Goal: Use online tool/utility: Use online tool/utility

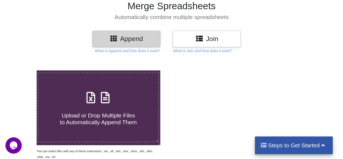
scroll to position [38, 0]
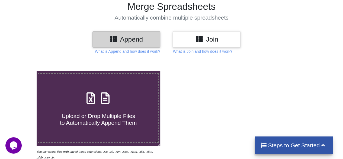
click at [136, 115] on h4 "Upload or Drop Multiple Files to Automatically Append Them" at bounding box center [98, 115] width 120 height 21
click at [22, 71] on input "Upload or Drop Multiple Files to Automatically Append Them" at bounding box center [22, 71] width 0 height 0
type input "C:\fakepath\2901 THE SUPER STORE.xlsx"
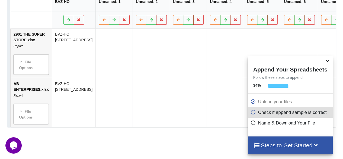
scroll to position [290, 0]
click at [31, 68] on div "File Options" at bounding box center [31, 64] width 32 height 17
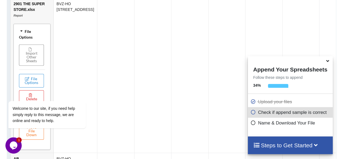
scroll to position [318, 0]
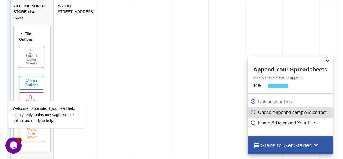
click at [29, 38] on div "File Options" at bounding box center [32, 35] width 34 height 17
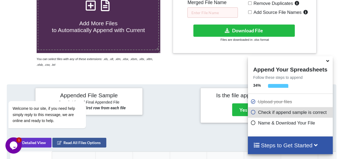
scroll to position [131, 0]
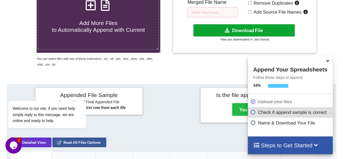
click at [241, 31] on button "Download File" at bounding box center [244, 30] width 102 height 12
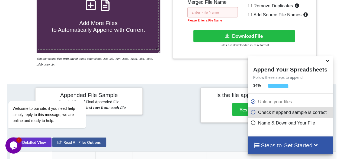
click at [217, 9] on input "text" at bounding box center [212, 12] width 50 height 10
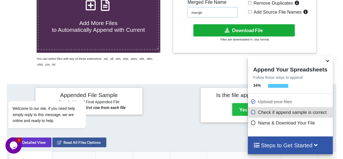
type input "merge"
click at [230, 28] on button "Download File" at bounding box center [244, 30] width 102 height 12
